Goal: Task Accomplishment & Management: Manage account settings

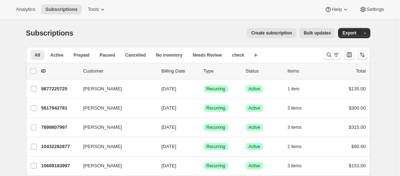
click at [362, 54] on icon "Sort the results" at bounding box center [360, 54] width 3 height 4
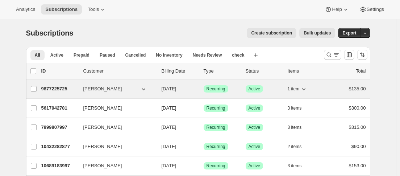
click at [83, 92] on div "9877225725 [PERSON_NAME] [DATE] Success Recurring Success Active 1 item $135.00" at bounding box center [203, 89] width 324 height 10
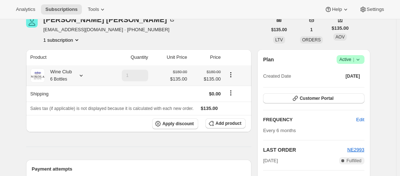
scroll to position [36, 0]
click at [78, 75] on div at bounding box center [80, 75] width 10 height 7
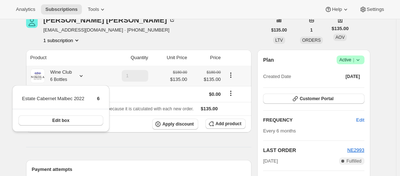
click at [79, 75] on div at bounding box center [80, 75] width 10 height 7
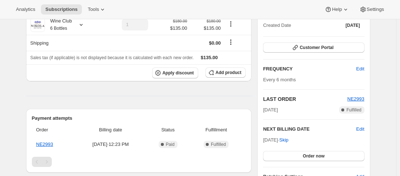
scroll to position [181, 0]
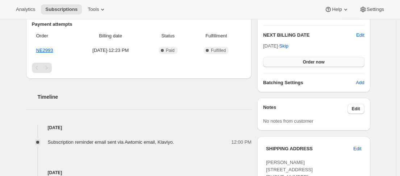
click at [303, 65] on button "Order now" at bounding box center [313, 62] width 101 height 10
click at [303, 65] on button "Click to confirm" at bounding box center [313, 62] width 101 height 10
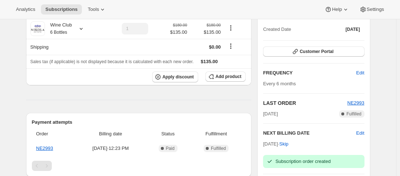
scroll to position [0, 0]
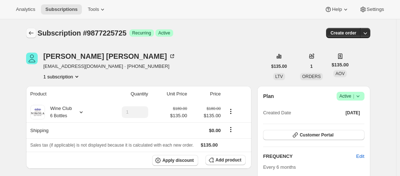
click at [35, 30] on icon "Subscriptions" at bounding box center [31, 32] width 7 height 7
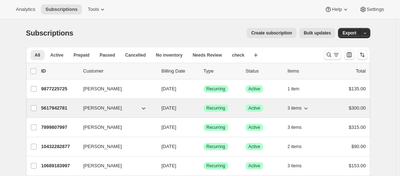
click at [73, 104] on p "5617942781" at bounding box center [59, 107] width 36 height 7
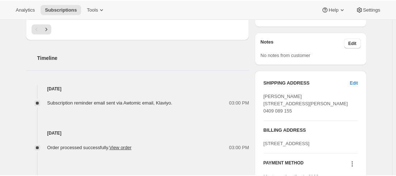
scroll to position [145, 0]
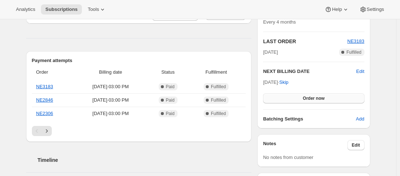
click at [319, 100] on span "Order now" at bounding box center [314, 98] width 22 height 6
click at [319, 100] on span "Click to confirm" at bounding box center [313, 98] width 33 height 6
